Goal: Task Accomplishment & Management: Use online tool/utility

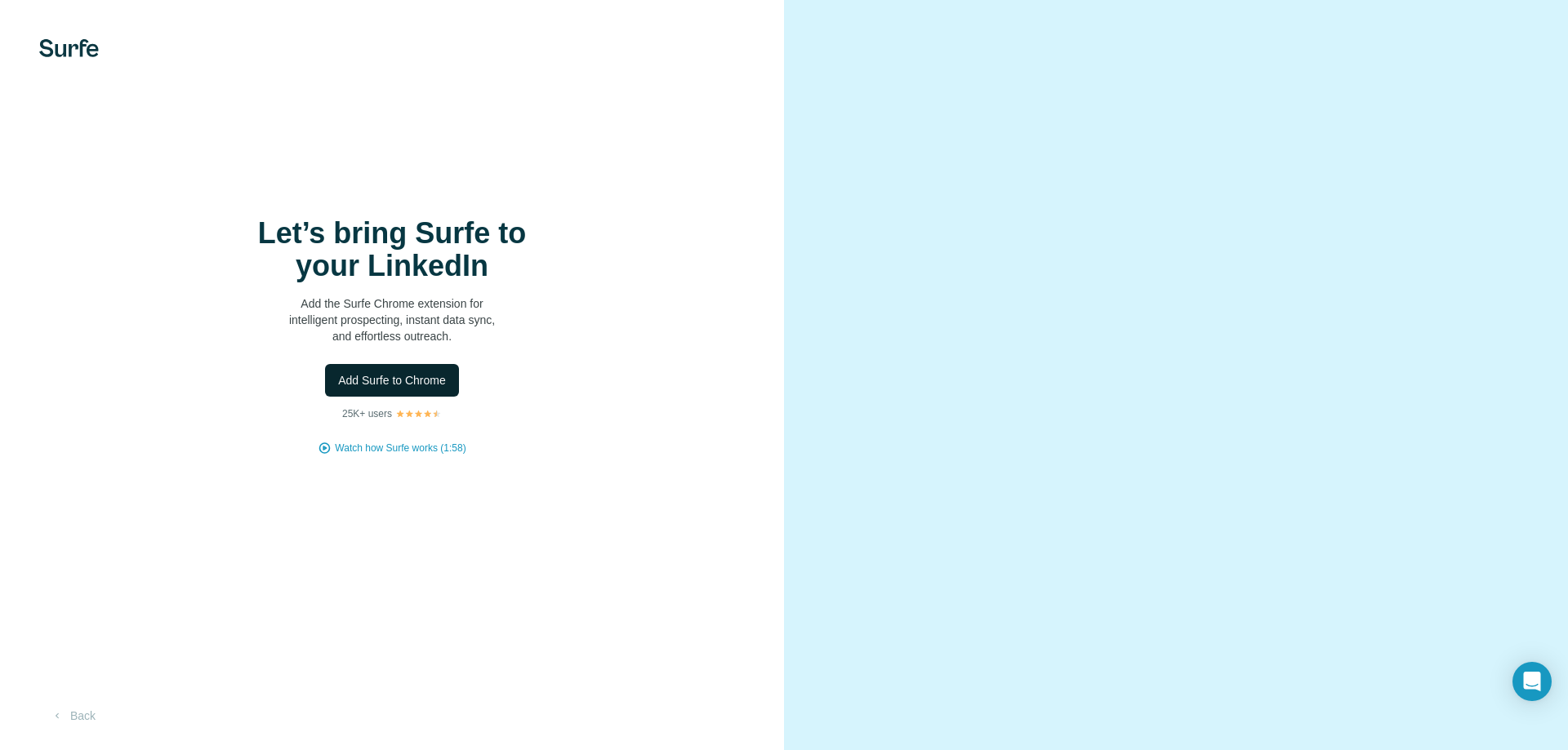
click at [443, 382] on span "Add Surfe to Chrome" at bounding box center [392, 381] width 108 height 16
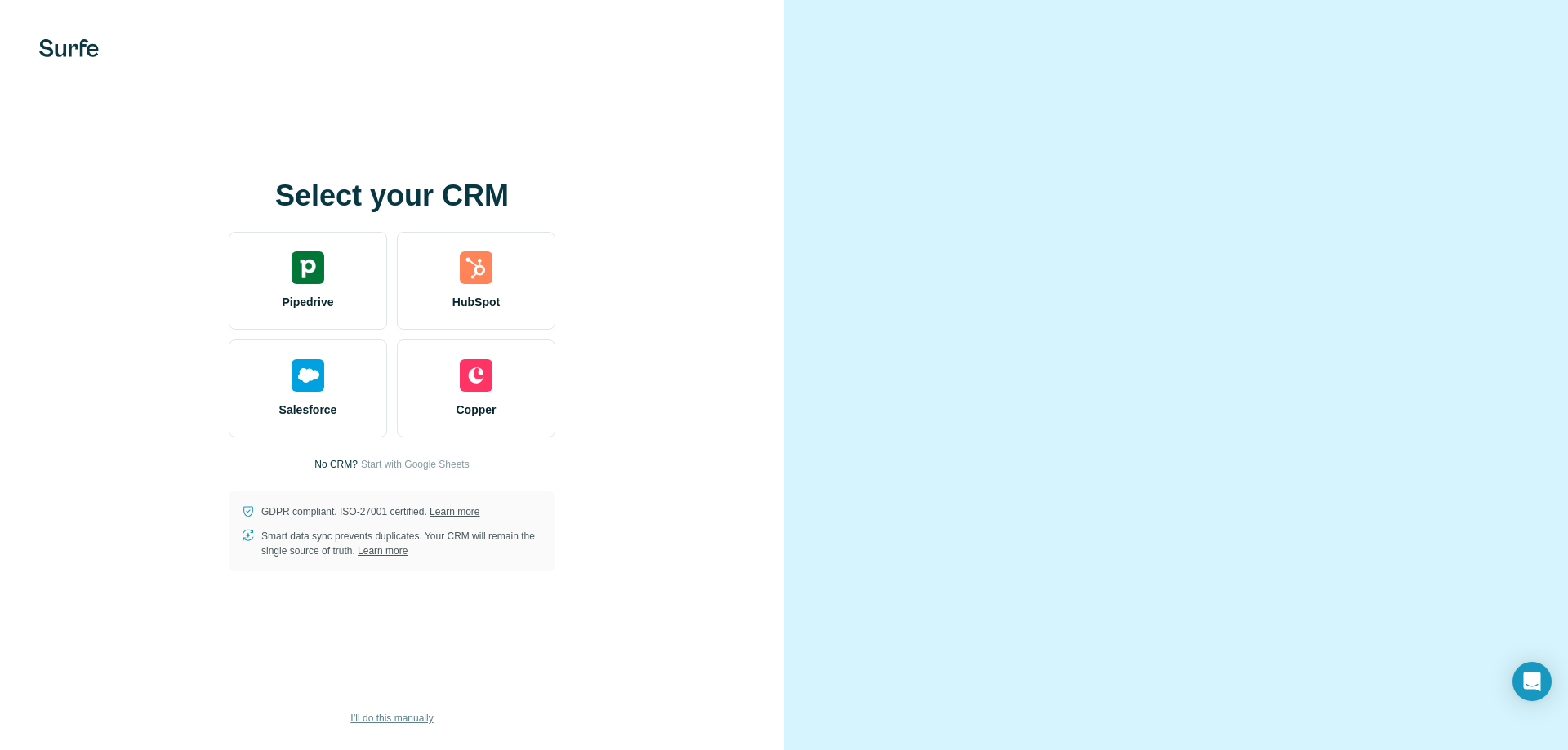
click at [422, 711] on span "I’ll do this manually" at bounding box center [392, 718] width 82 height 15
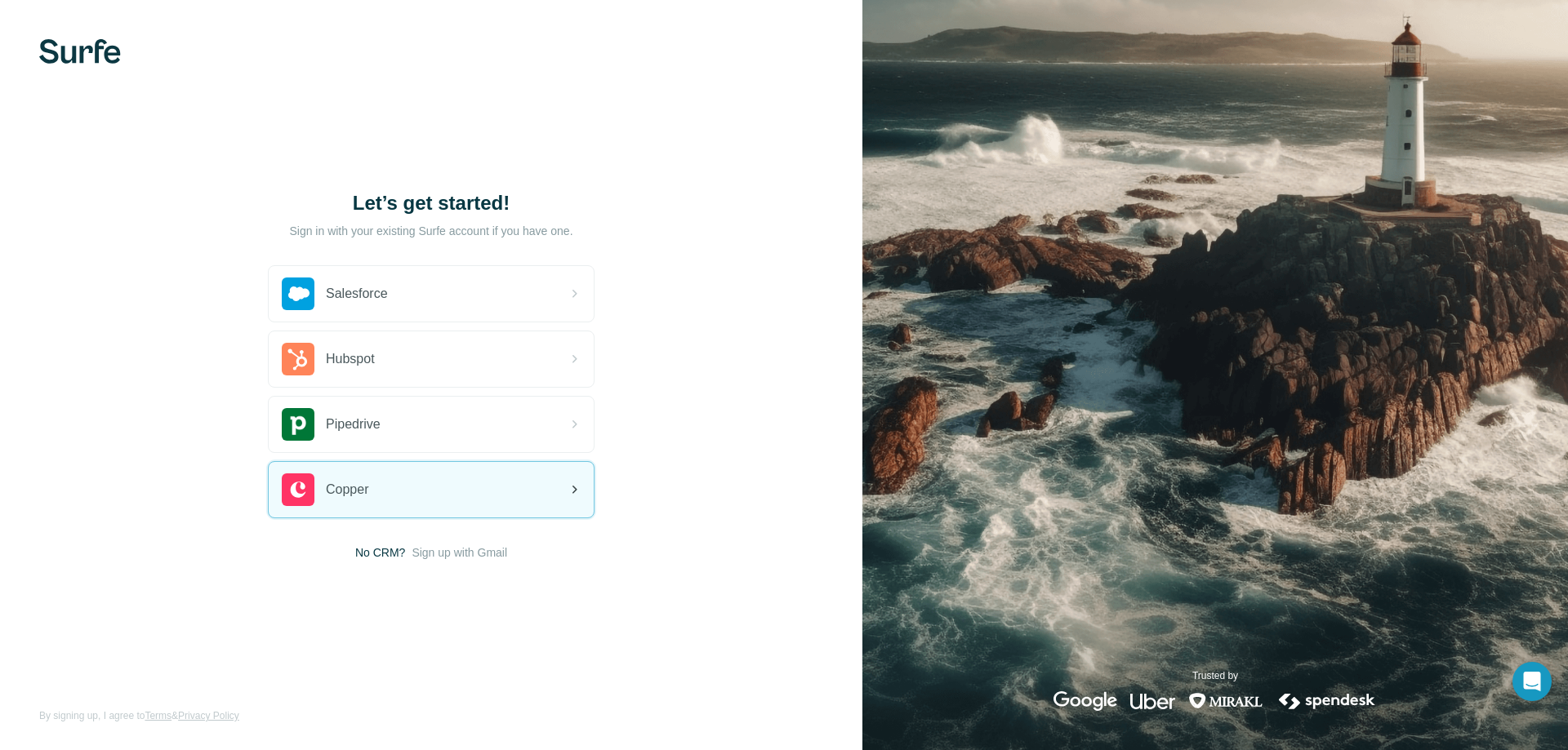
click at [544, 490] on div "Copper" at bounding box center [431, 490] width 325 height 56
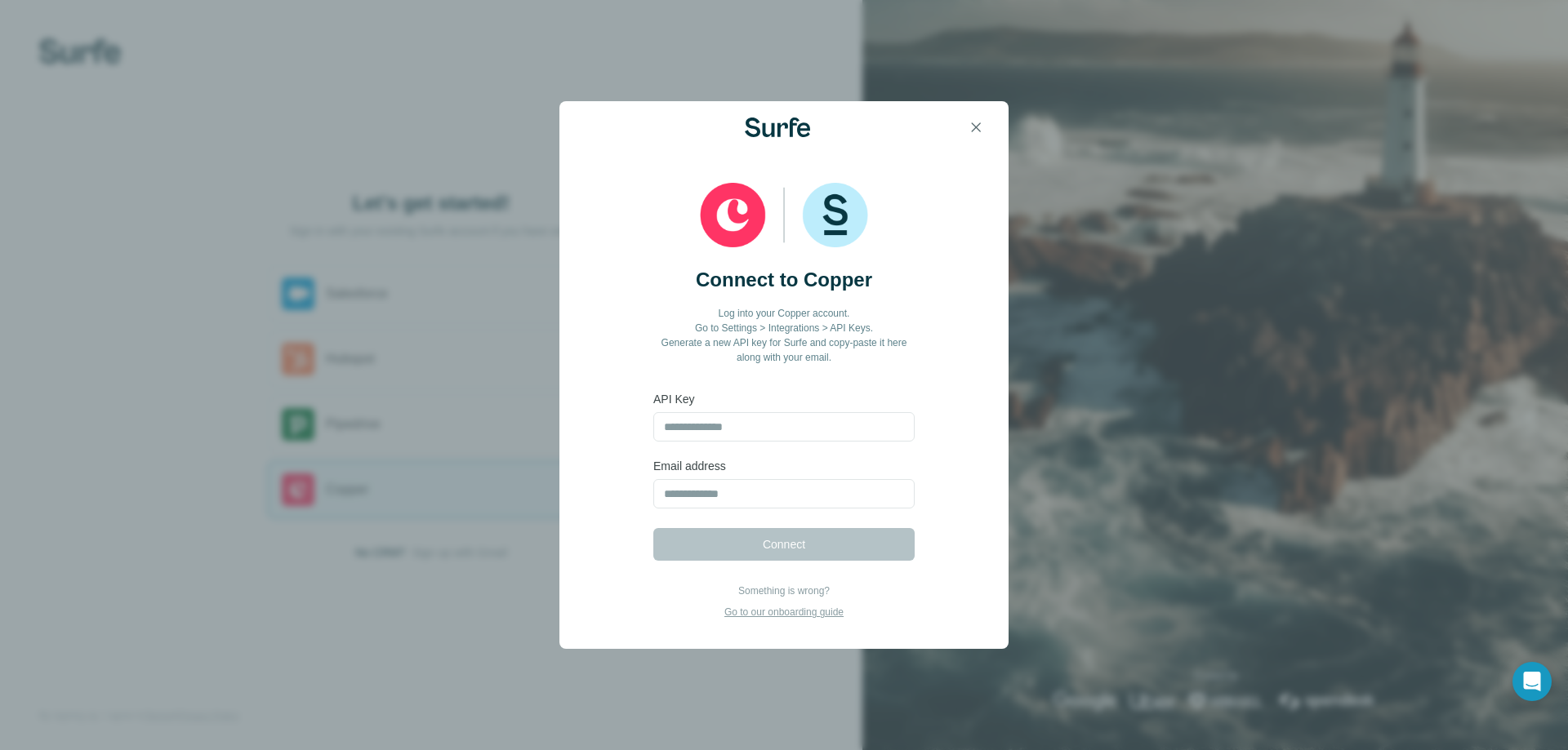
click at [532, 396] on div "Connect to Copper Log into your Copper account. Go to Settings > Integrations >…" at bounding box center [784, 375] width 1568 height 750
click at [848, 216] on img at bounding box center [783, 216] width 168 height 66
click at [973, 131] on icon "button" at bounding box center [976, 127] width 16 height 16
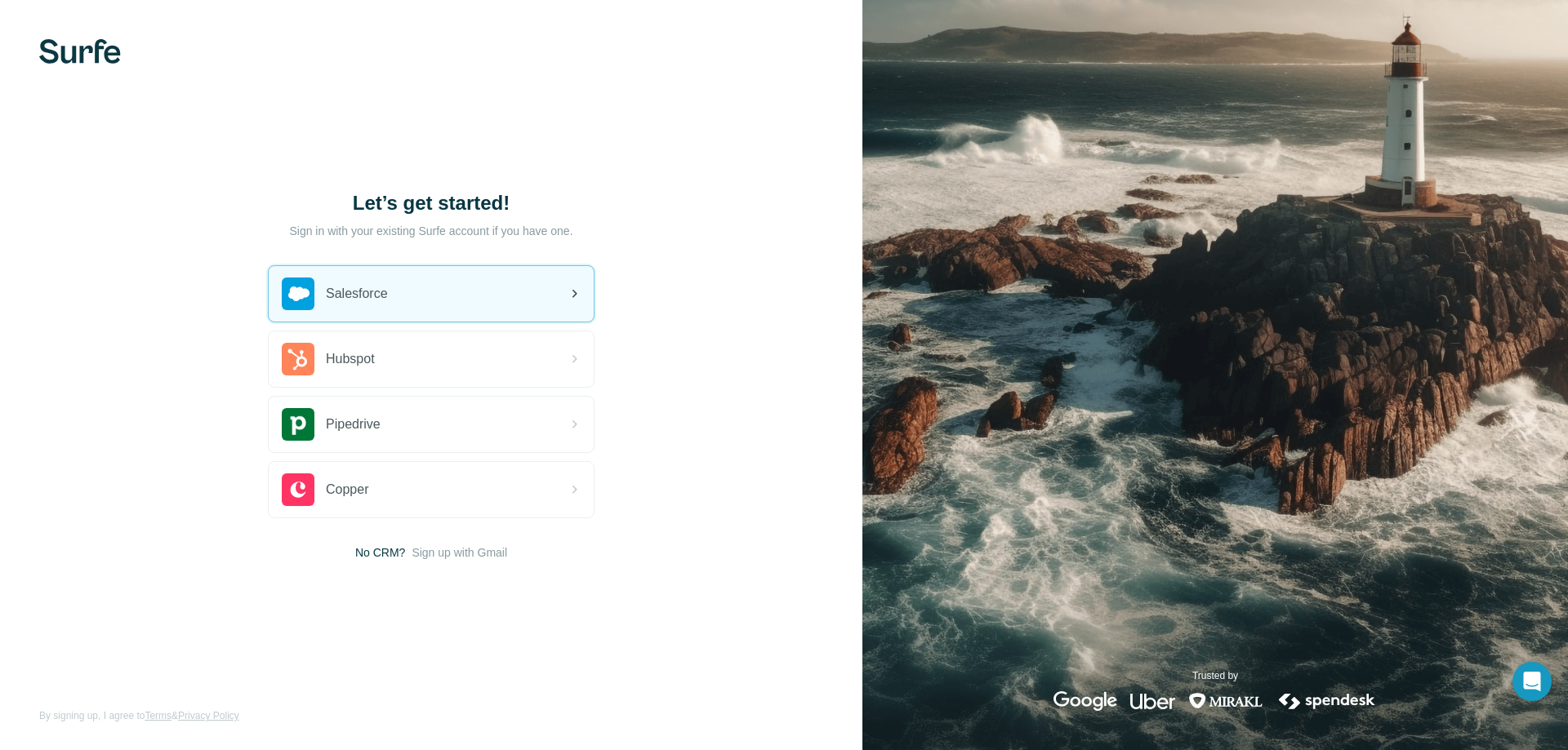
click at [479, 300] on div "Salesforce" at bounding box center [431, 294] width 325 height 56
